Goal: Find specific page/section: Find specific page/section

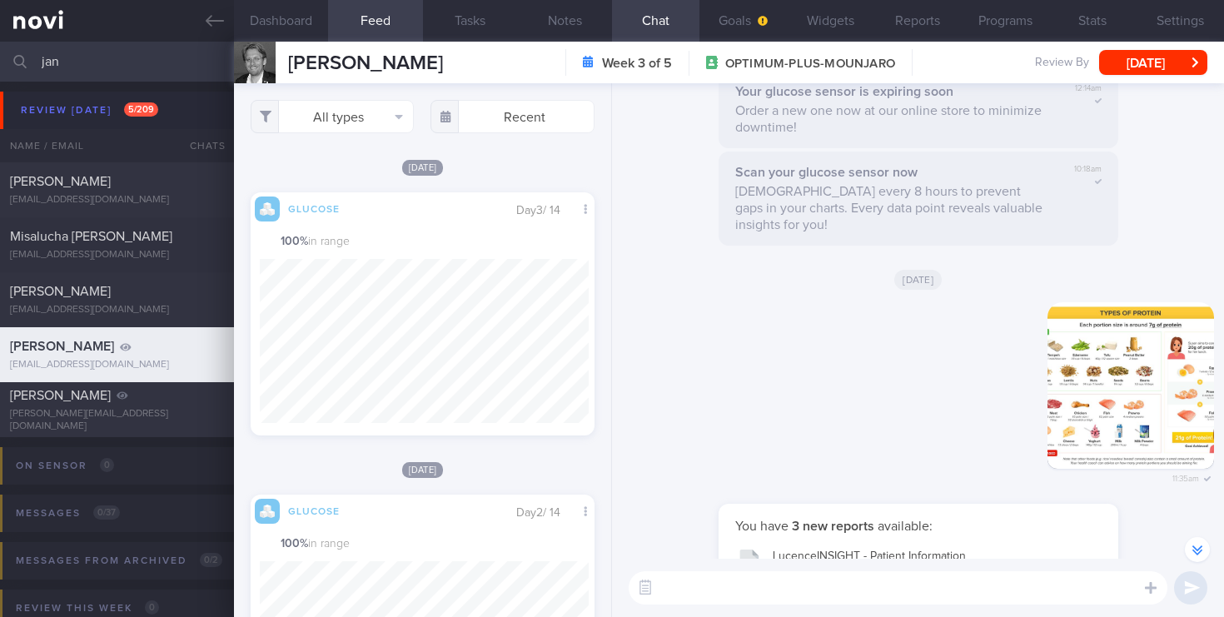
click at [7, 62] on div "jan Assigned patients Assigned patients All active patients Archived patients" at bounding box center [612, 62] width 1224 height 40
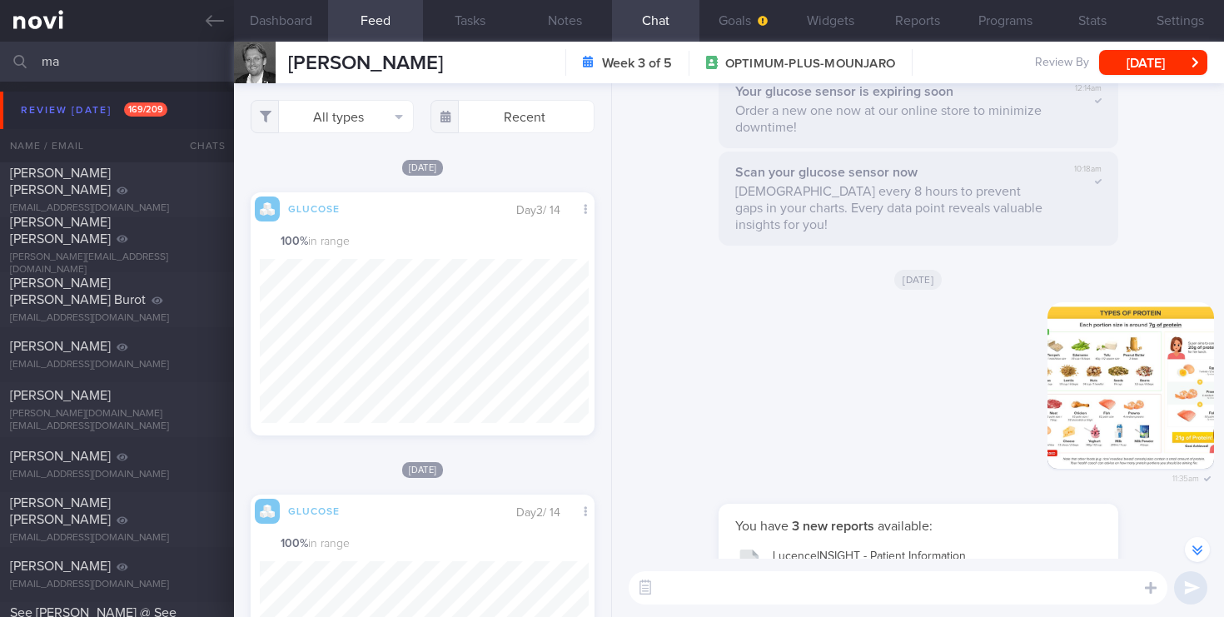
type input "m"
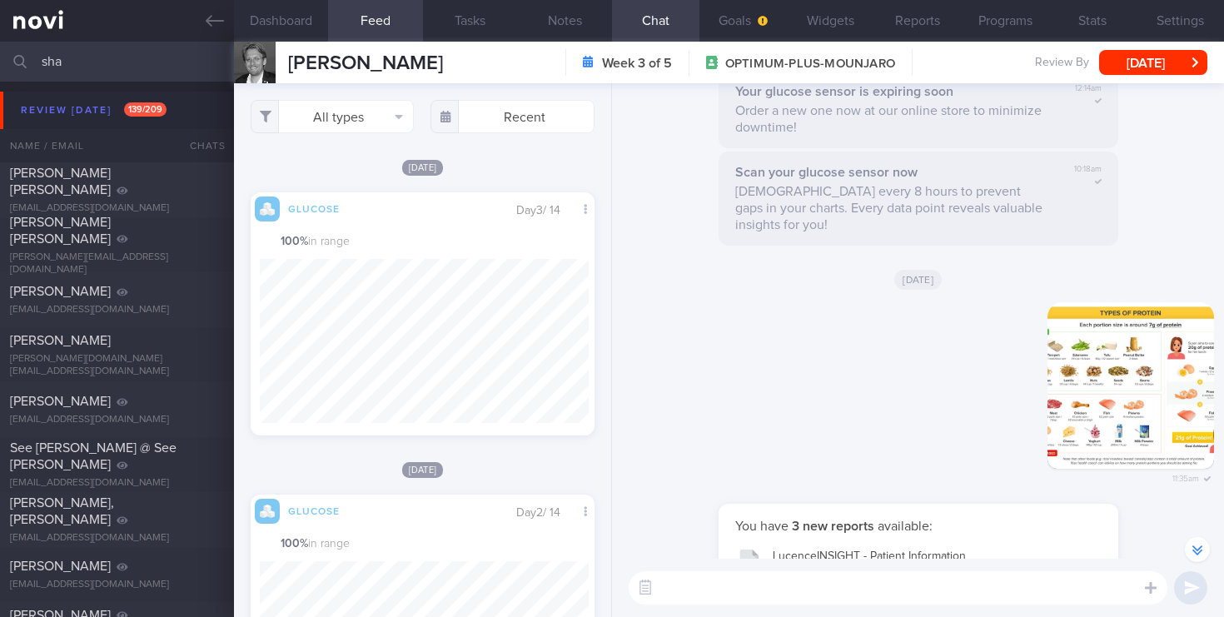
type input "shan"
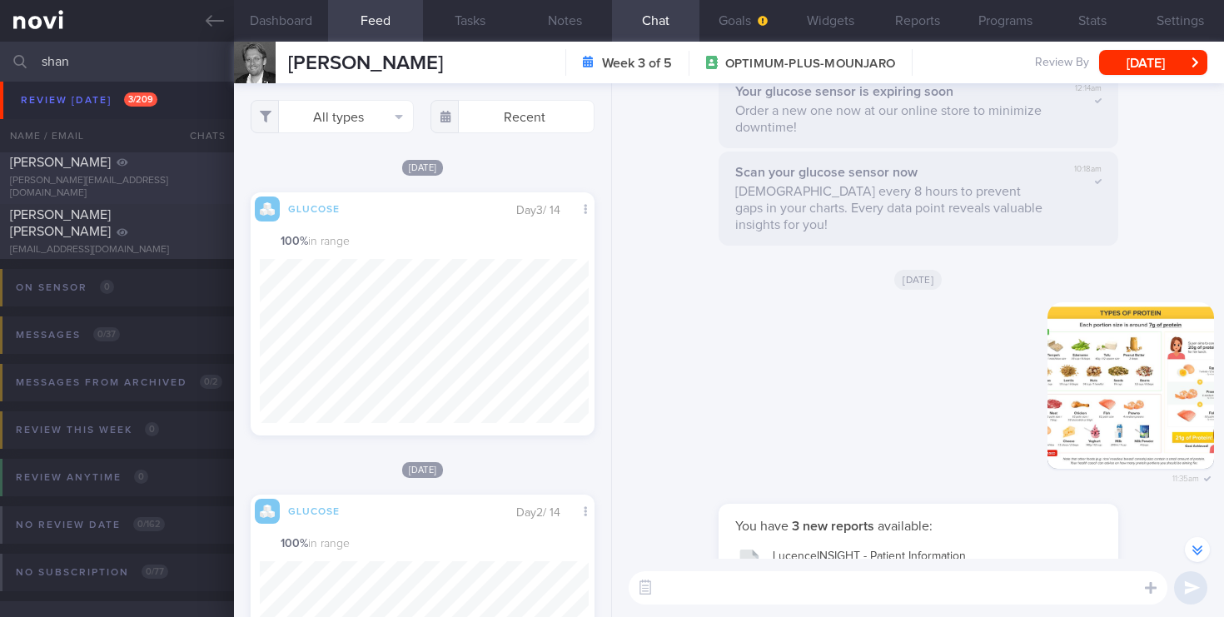
scroll to position [97, 0]
